Goal: Transaction & Acquisition: Purchase product/service

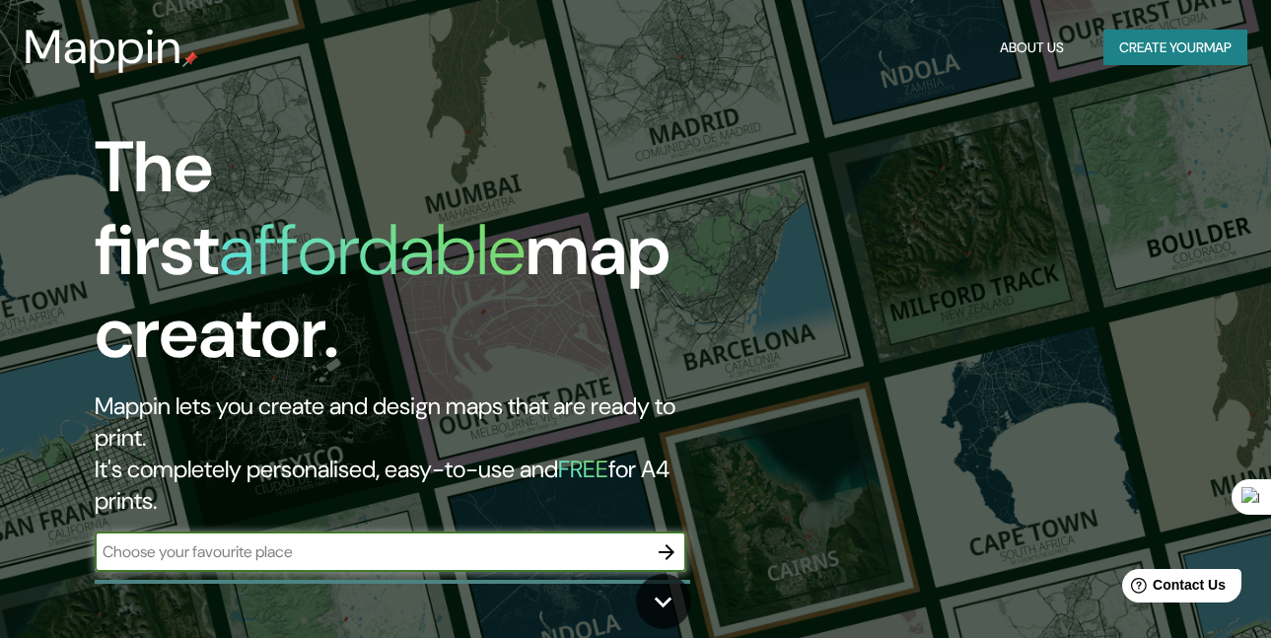
click at [311, 540] on input "text" at bounding box center [371, 551] width 552 height 23
type input "[PERSON_NAME] quito"
click at [664, 540] on icon "button" at bounding box center [667, 552] width 24 height 24
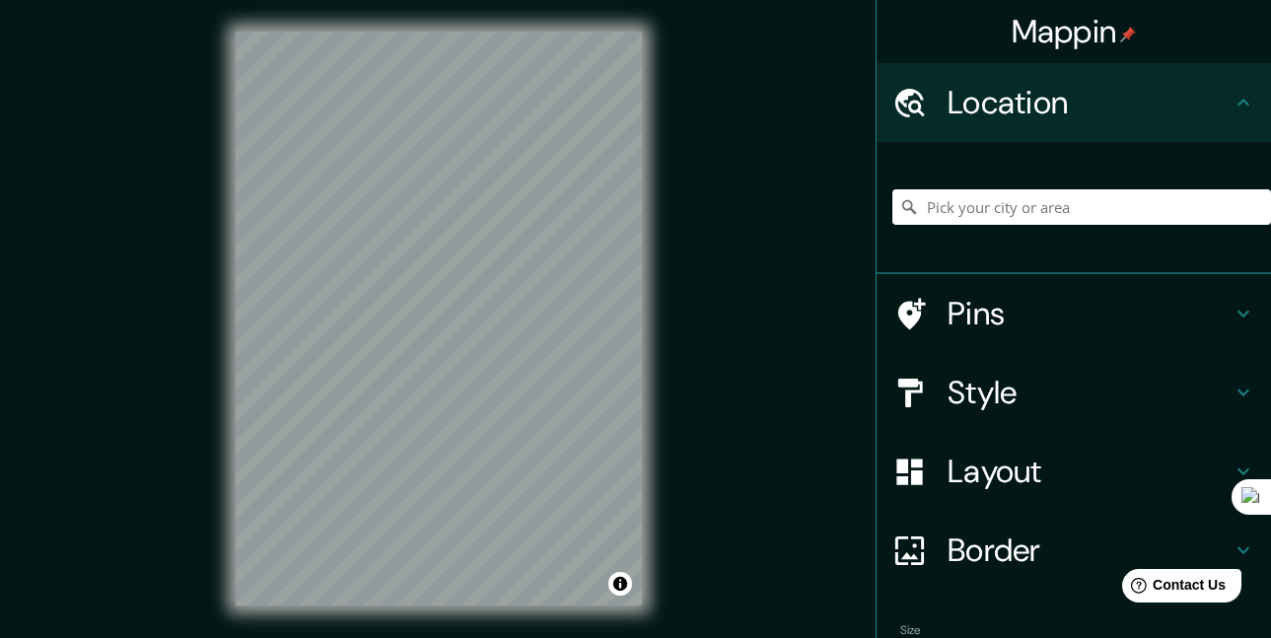
click at [902, 101] on icon at bounding box center [910, 102] width 30 height 29
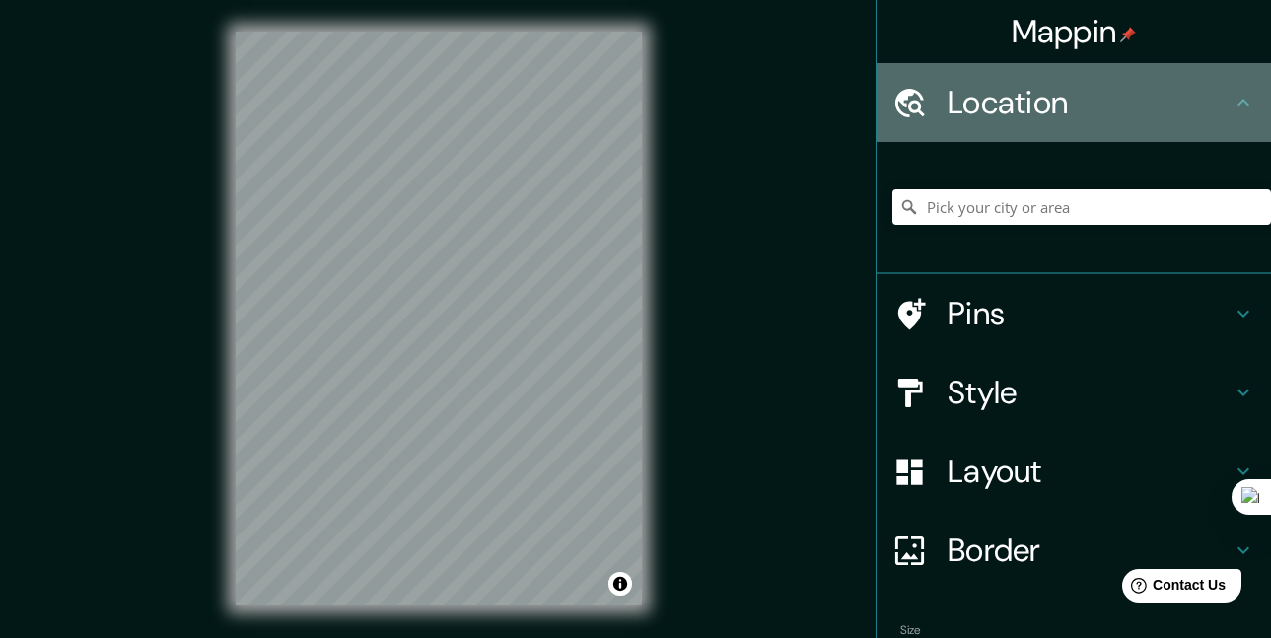
click at [1237, 104] on icon at bounding box center [1243, 102] width 12 height 7
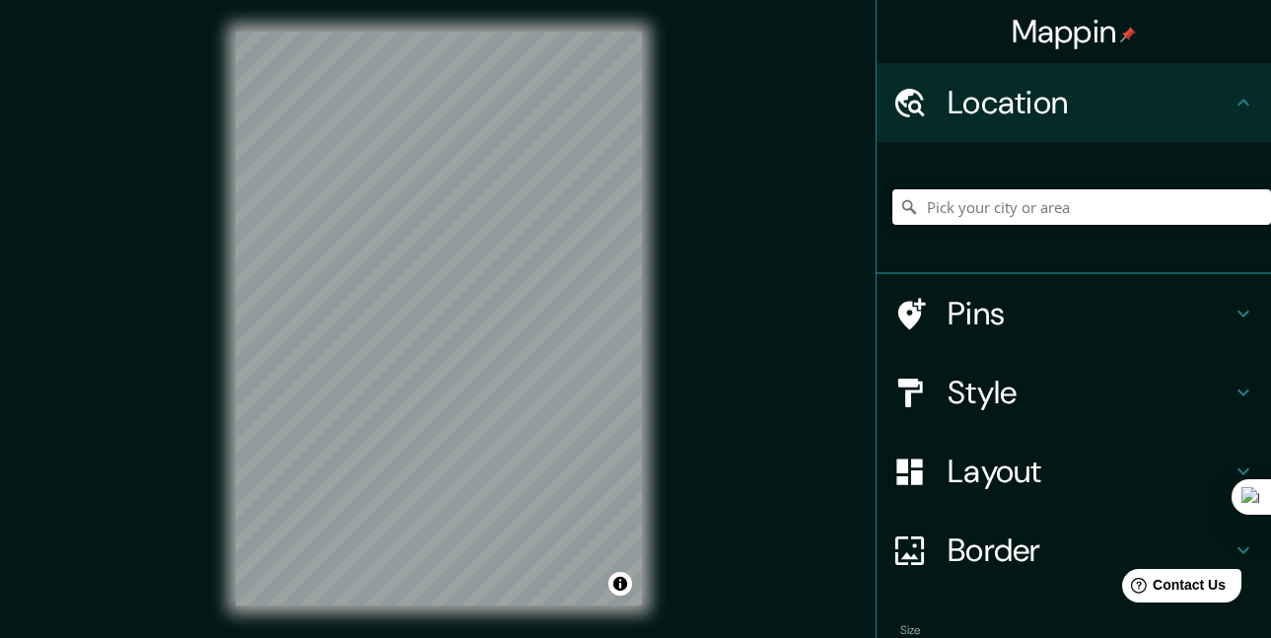
click at [964, 206] on input "Pick your city or area" at bounding box center [1081, 206] width 379 height 35
click at [989, 204] on input "[GEOGRAPHIC_DATA], [GEOGRAPHIC_DATA], [GEOGRAPHIC_DATA]" at bounding box center [1081, 206] width 379 height 35
click at [915, 209] on input "[GEOGRAPHIC_DATA], [GEOGRAPHIC_DATA], [GEOGRAPHIC_DATA]" at bounding box center [1081, 206] width 379 height 35
drag, startPoint x: 943, startPoint y: 205, endPoint x: 891, endPoint y: 211, distance: 52.6
click at [876, 215] on div "[GEOGRAPHIC_DATA], [GEOGRAPHIC_DATA], [GEOGRAPHIC_DATA]" at bounding box center [1073, 208] width 394 height 132
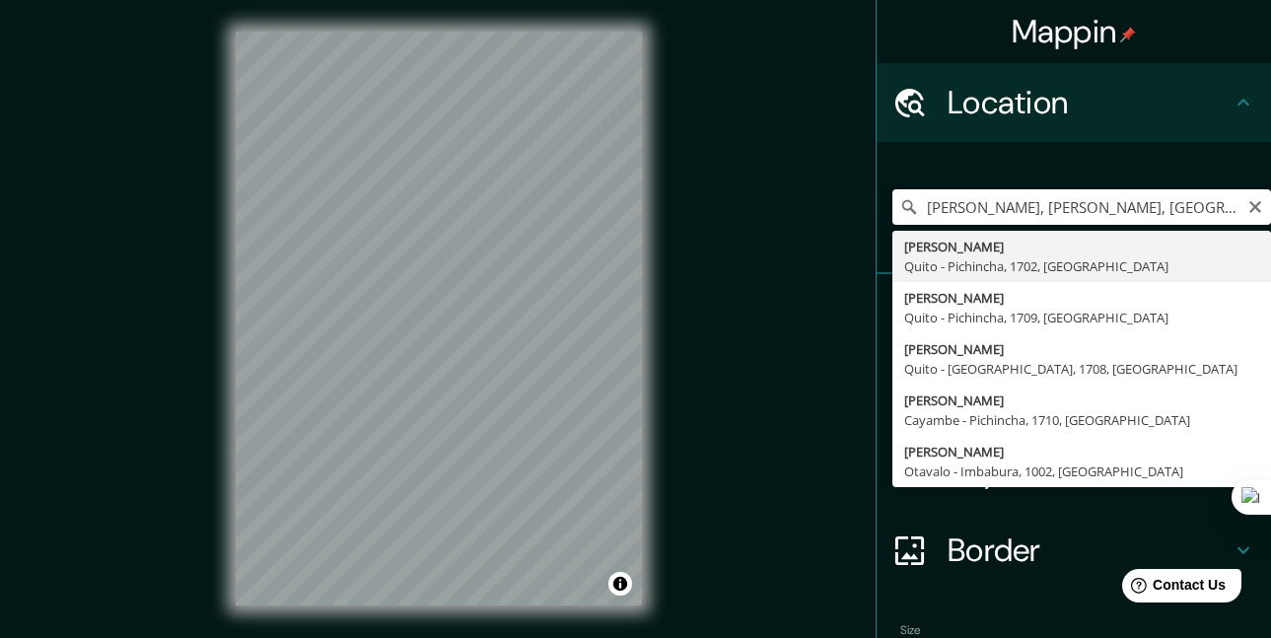
type input "[PERSON_NAME], [GEOGRAPHIC_DATA] - [GEOGRAPHIC_DATA], 1702, [GEOGRAPHIC_DATA]"
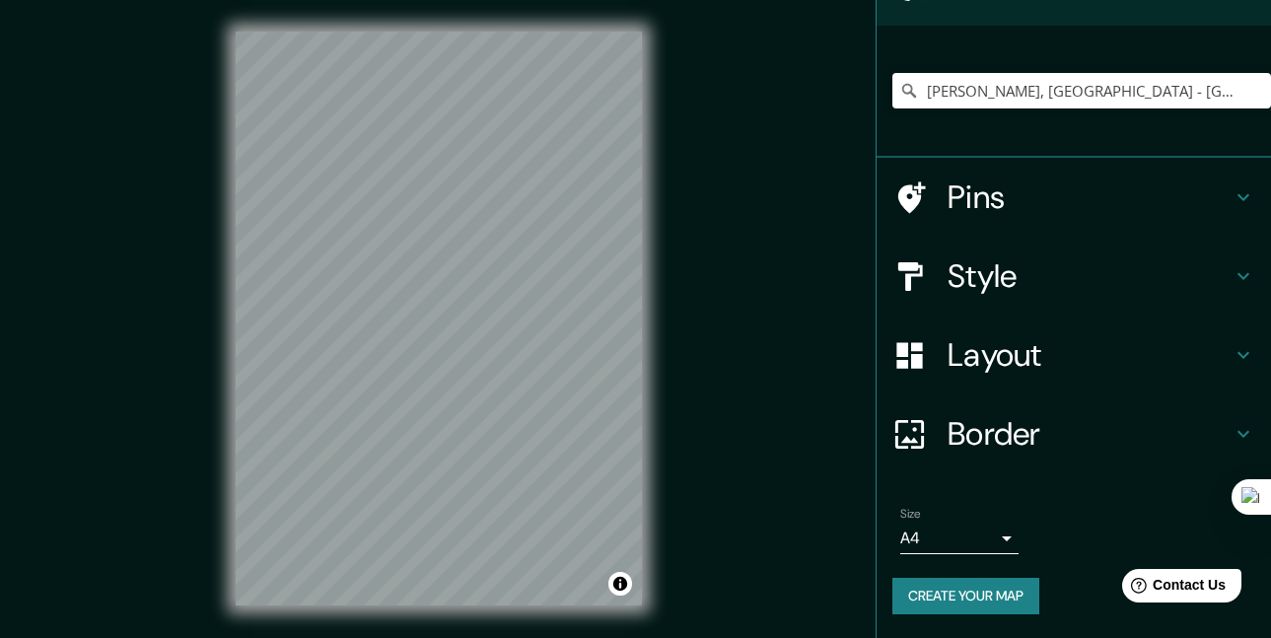
click at [990, 327] on div "Layout" at bounding box center [1073, 354] width 394 height 79
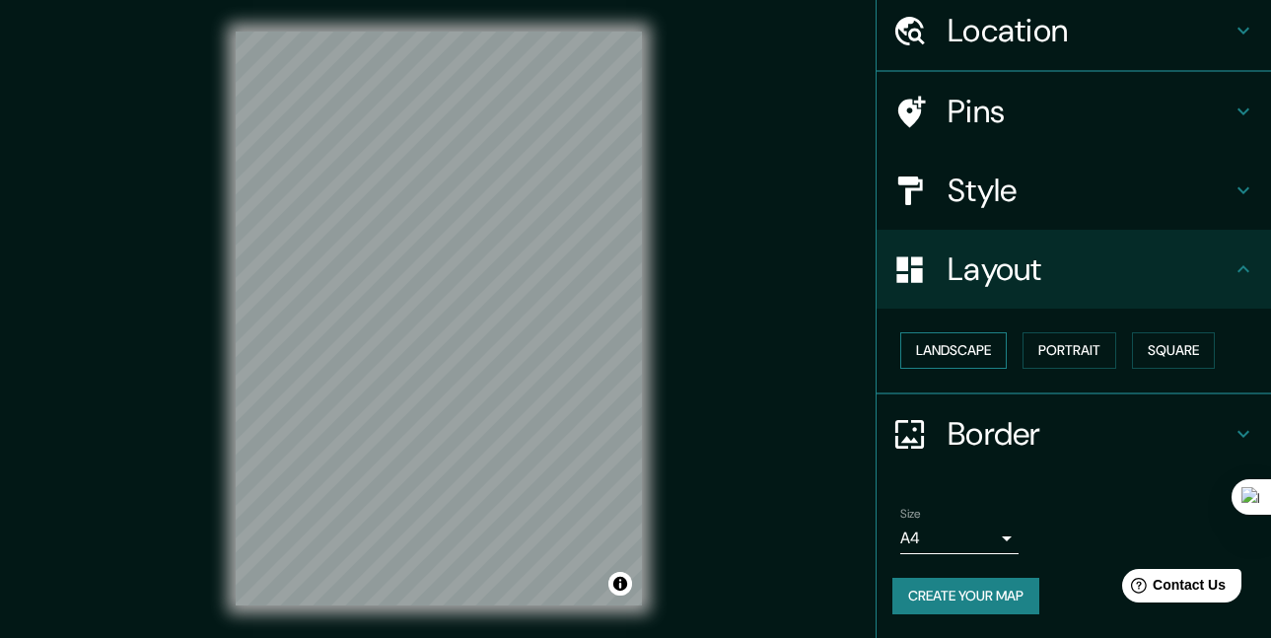
scroll to position [71, 0]
click at [1144, 355] on button "Square" at bounding box center [1173, 351] width 83 height 36
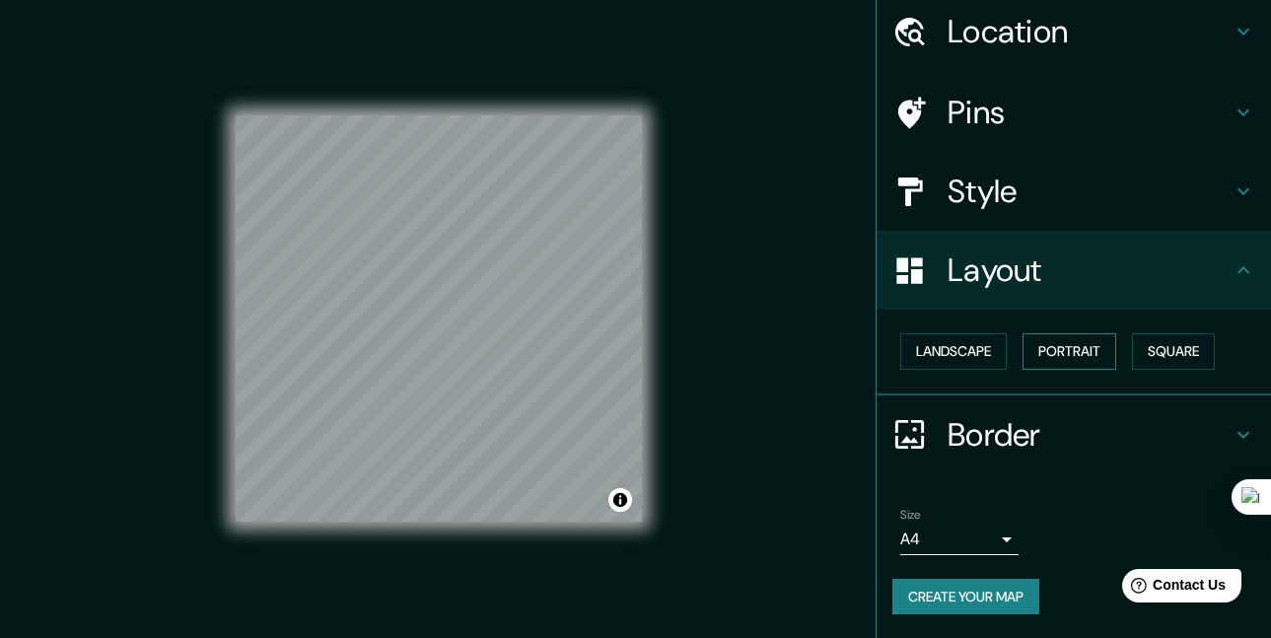
click at [1055, 351] on button "Portrait" at bounding box center [1069, 351] width 94 height 36
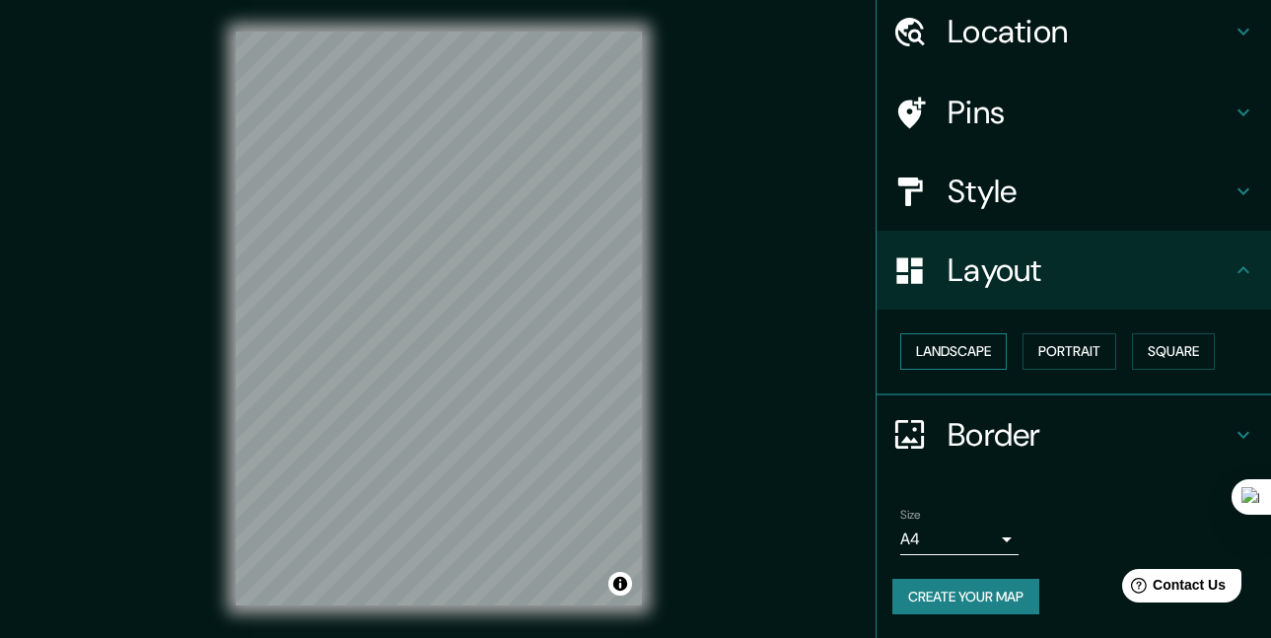
click at [973, 351] on button "Landscape" at bounding box center [953, 351] width 106 height 36
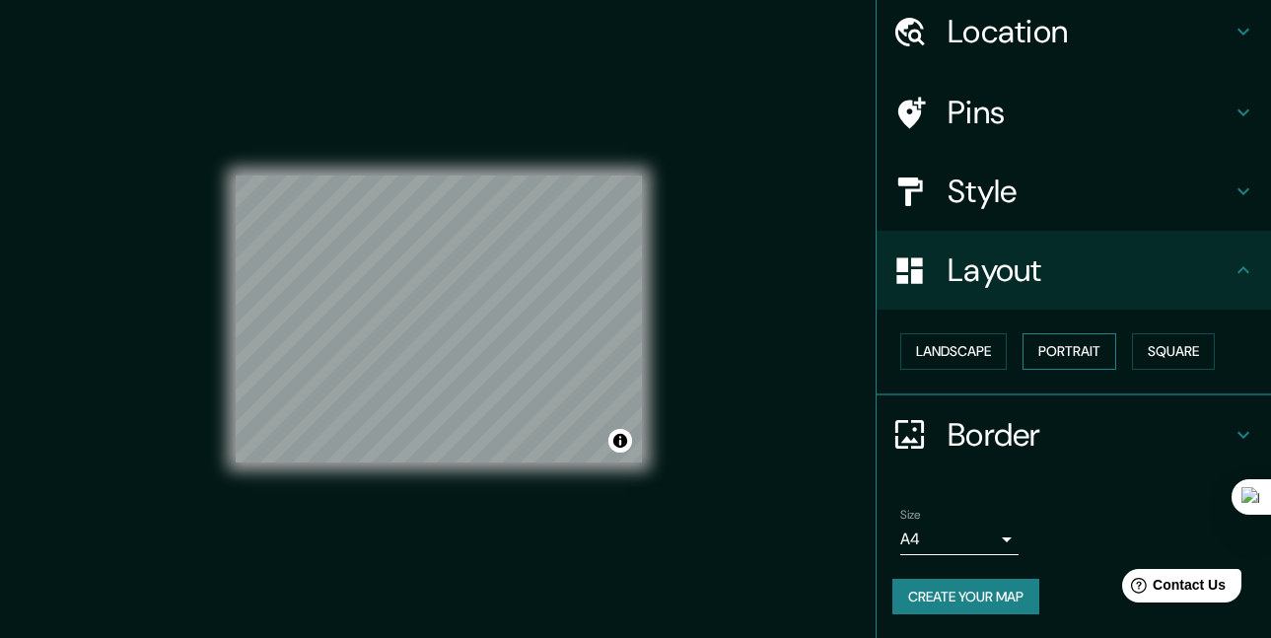
click at [1097, 348] on button "Portrait" at bounding box center [1069, 351] width 94 height 36
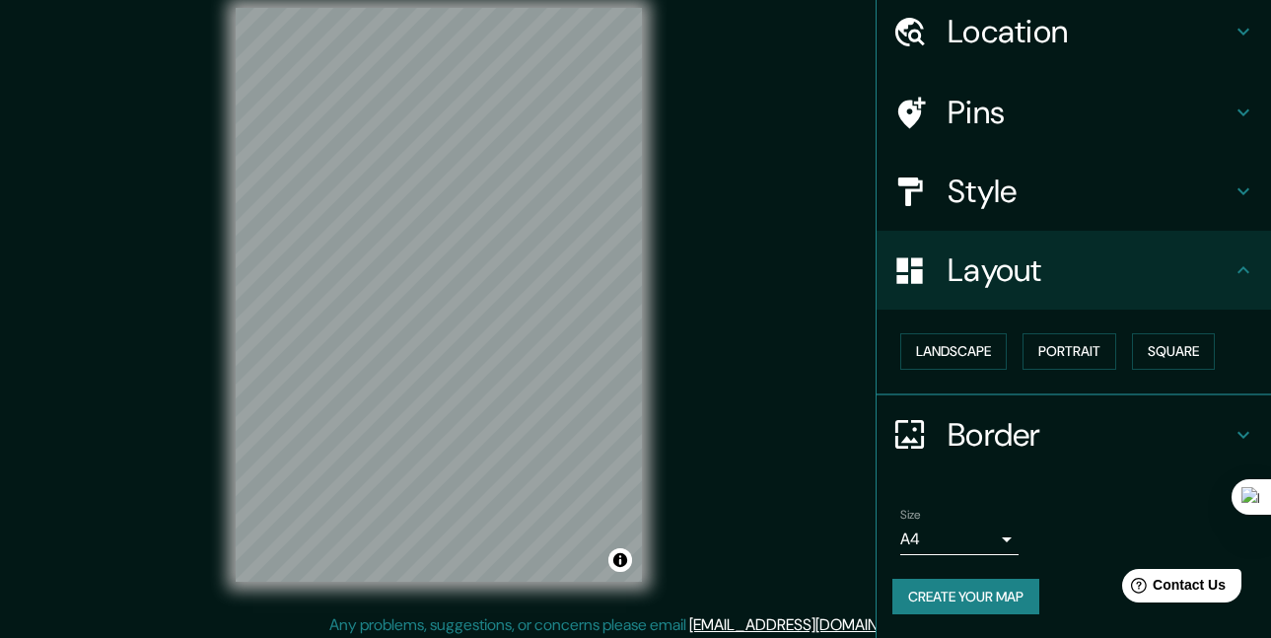
scroll to position [31, 0]
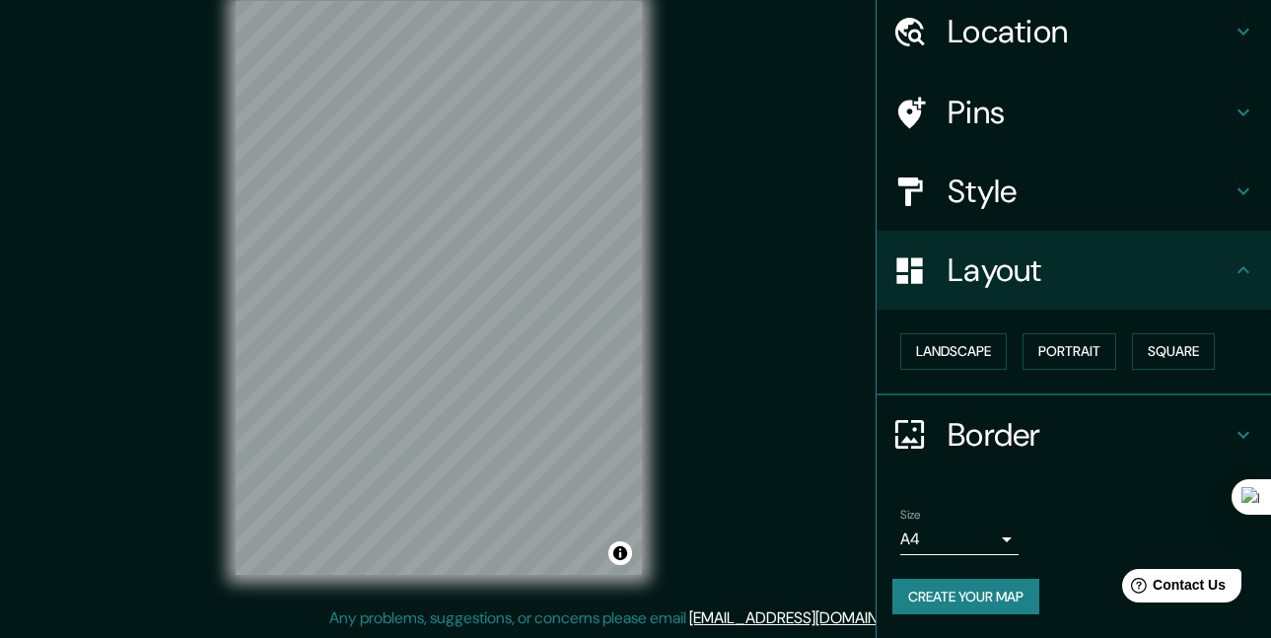
click at [999, 438] on h4 "Border" at bounding box center [1089, 434] width 284 height 39
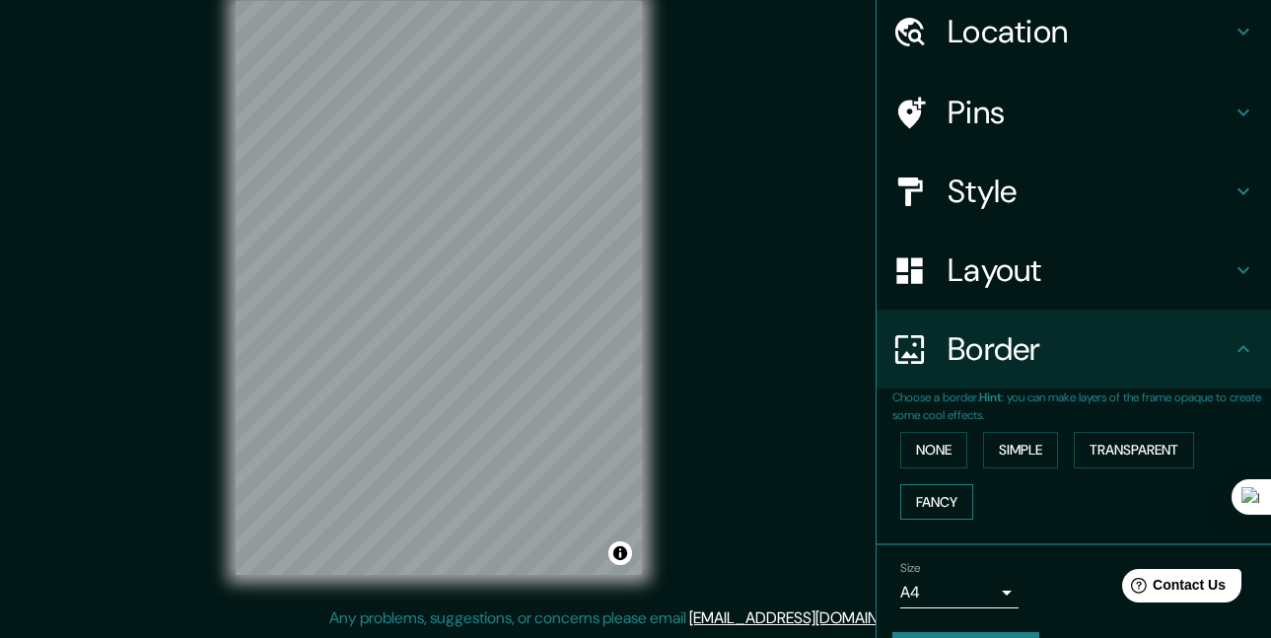
click at [932, 496] on button "Fancy" at bounding box center [936, 502] width 73 height 36
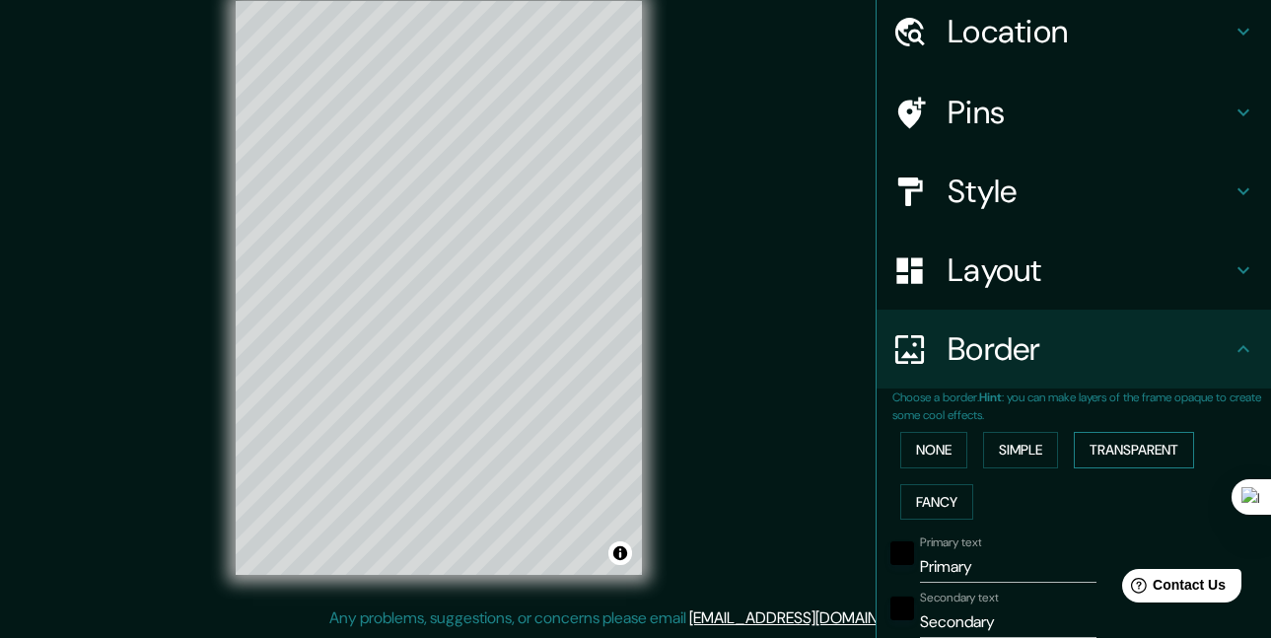
click at [1155, 447] on button "Transparent" at bounding box center [1134, 450] width 120 height 36
click at [994, 456] on button "Simple" at bounding box center [1020, 450] width 75 height 36
click at [900, 439] on button "None" at bounding box center [933, 450] width 67 height 36
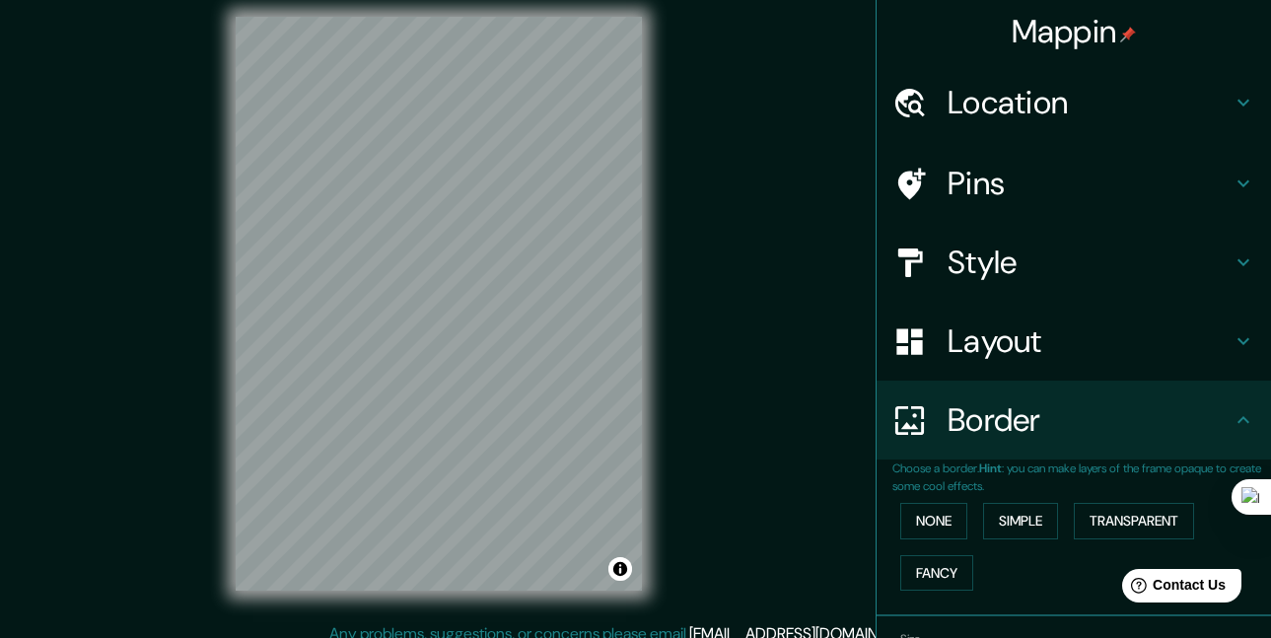
scroll to position [0, 0]
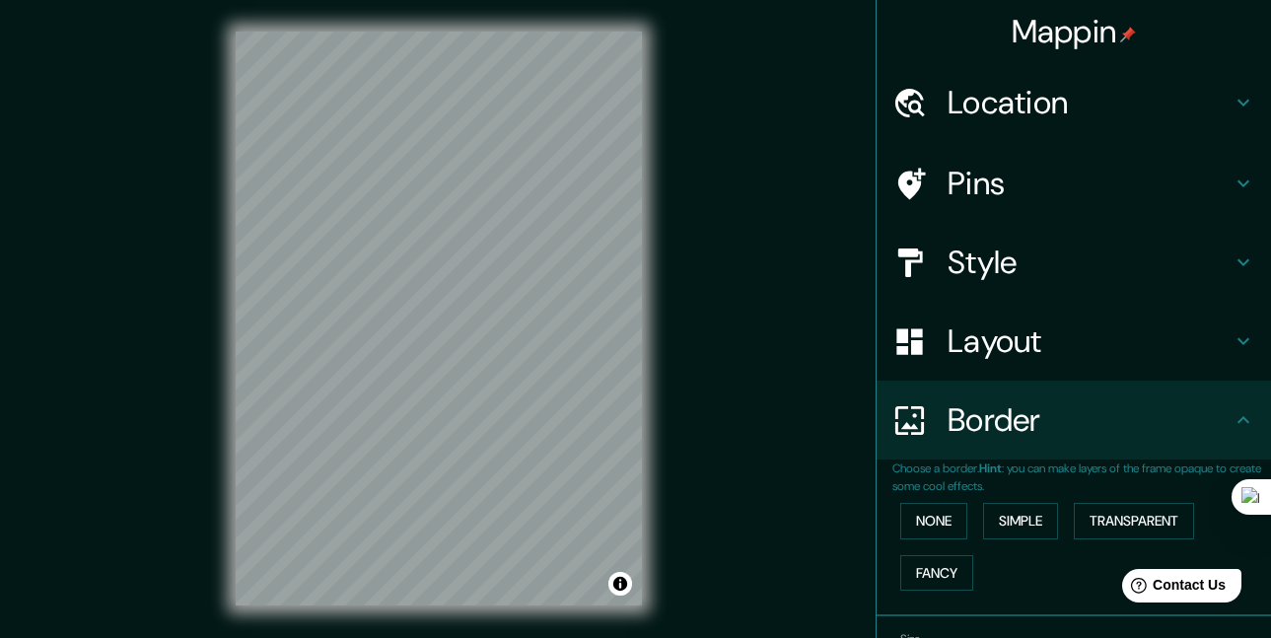
click at [1052, 182] on h4 "Pins" at bounding box center [1089, 183] width 284 height 39
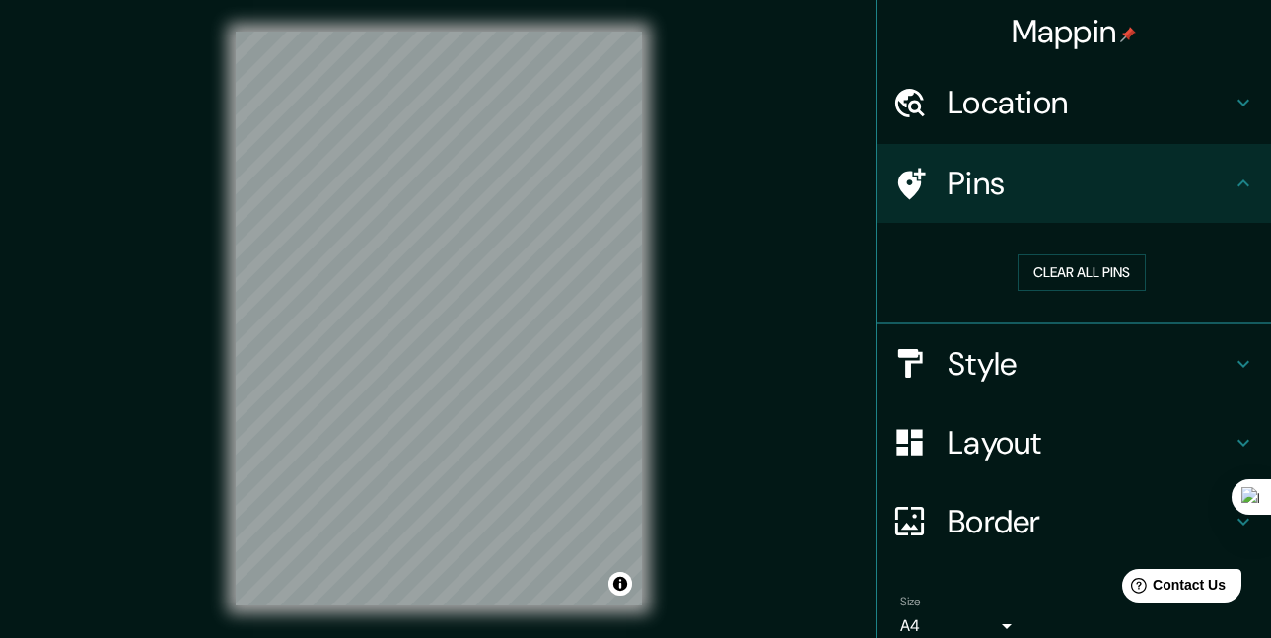
click at [1133, 108] on h4 "Location" at bounding box center [1089, 102] width 284 height 39
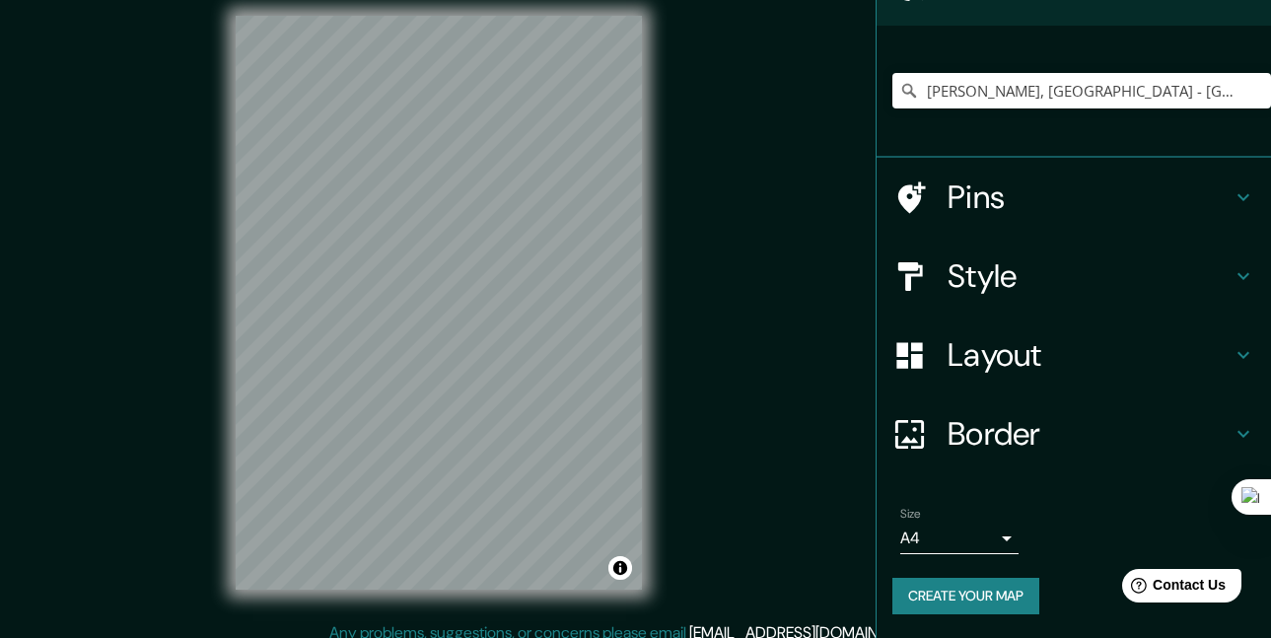
scroll to position [31, 0]
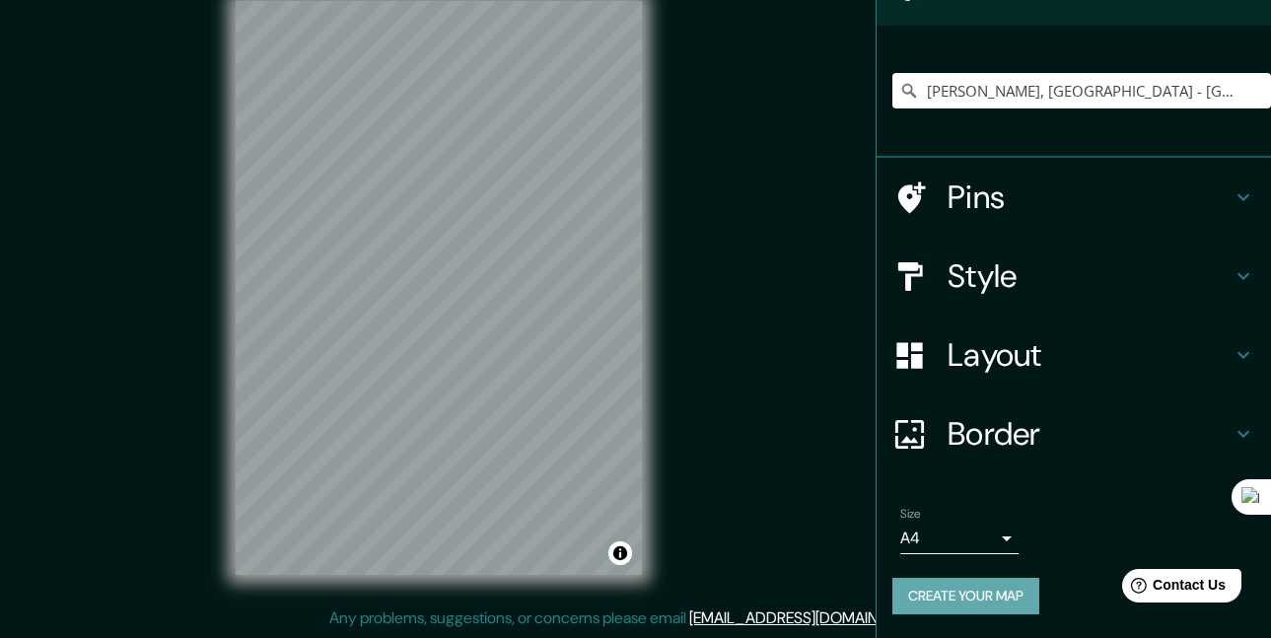
click at [998, 601] on button "Create your map" at bounding box center [965, 596] width 147 height 36
